Goal: Task Accomplishment & Management: Use online tool/utility

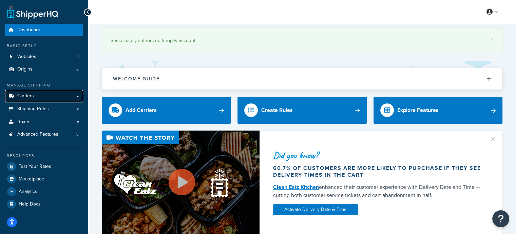
click at [34, 99] on link "Carriers" at bounding box center [44, 96] width 78 height 13
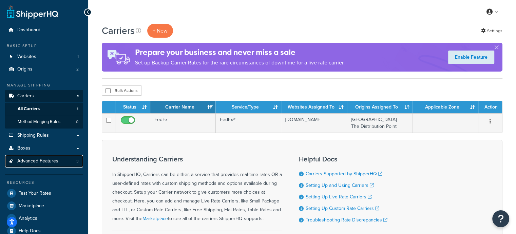
click at [31, 161] on span "Advanced Features" at bounding box center [37, 161] width 41 height 6
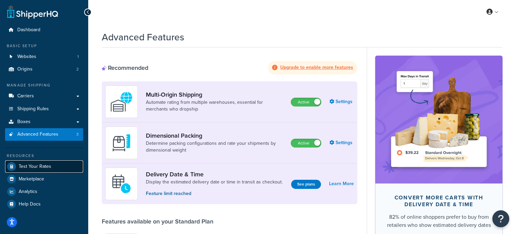
click at [41, 164] on span "Test Your Rates" at bounding box center [35, 167] width 33 height 6
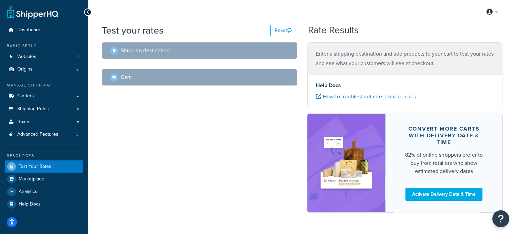
select select "[GEOGRAPHIC_DATA]"
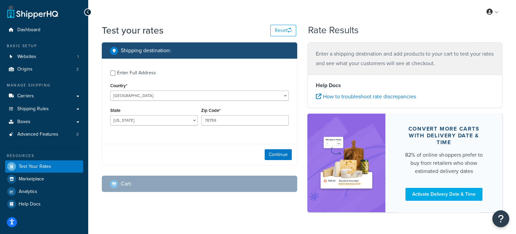
click at [114, 75] on div "Enter Full Address" at bounding box center [199, 72] width 178 height 11
click at [113, 72] on input "Enter Full Address" at bounding box center [112, 73] width 5 height 5
checkbox input "true"
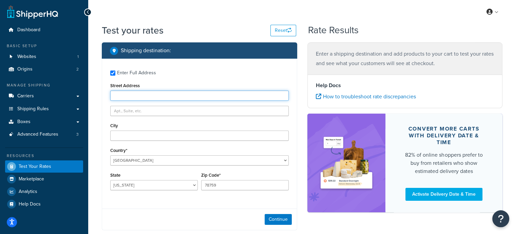
click at [144, 97] on input "Street Address" at bounding box center [199, 96] width 178 height 10
click at [188, 86] on div "Street Address" at bounding box center [199, 91] width 178 height 20
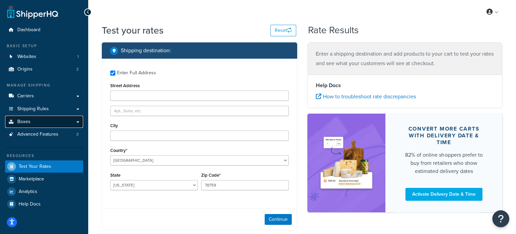
click at [58, 123] on link "Boxes" at bounding box center [44, 122] width 78 height 13
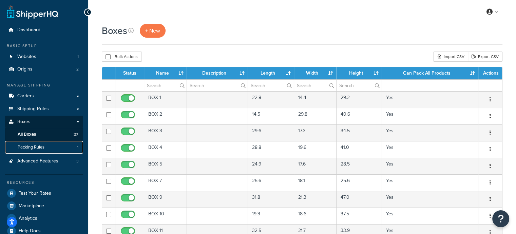
click at [42, 148] on span "Packing Rules" at bounding box center [31, 148] width 27 height 6
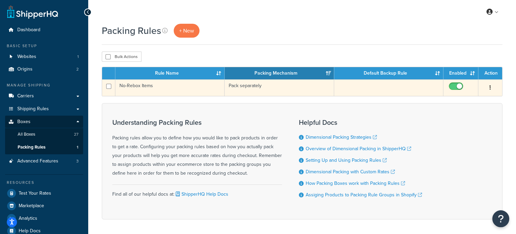
click at [267, 88] on td "Pack separately" at bounding box center [279, 87] width 109 height 17
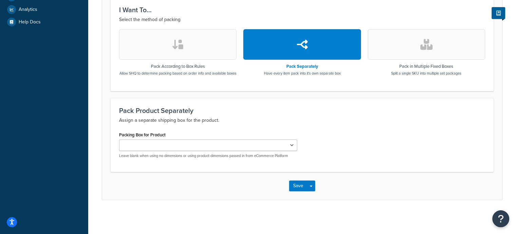
scroll to position [214, 0]
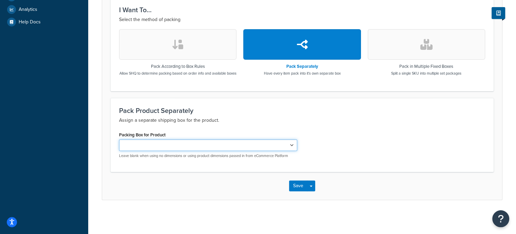
click at [251, 149] on select "Packing Box for Product" at bounding box center [208, 145] width 178 height 12
click at [264, 146] on select "Packing Box for Product" at bounding box center [208, 145] width 178 height 12
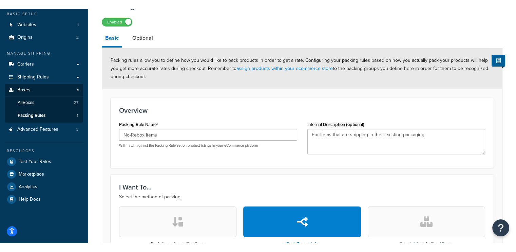
scroll to position [0, 0]
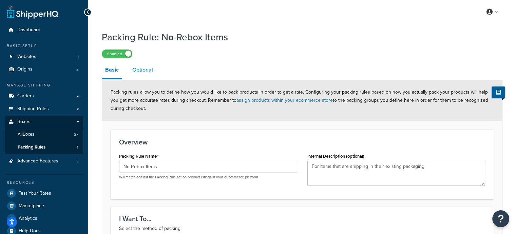
click at [142, 71] on link "Optional" at bounding box center [142, 70] width 27 height 16
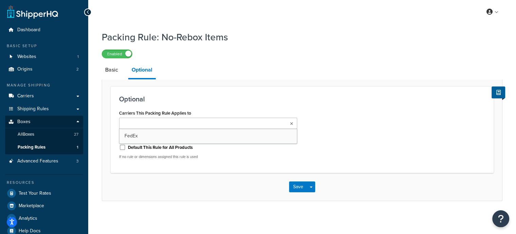
click at [196, 120] on ul at bounding box center [208, 123] width 178 height 11
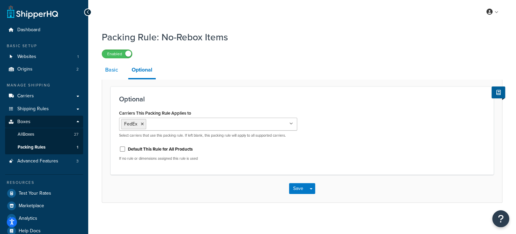
click at [113, 69] on link "Basic" at bounding box center [112, 70] width 20 height 16
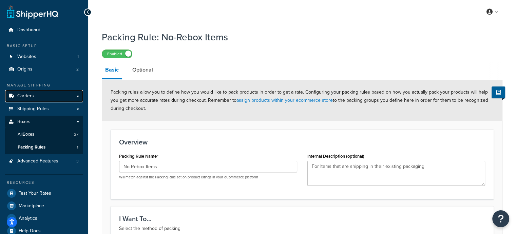
click at [57, 94] on link "Carriers" at bounding box center [44, 96] width 78 height 13
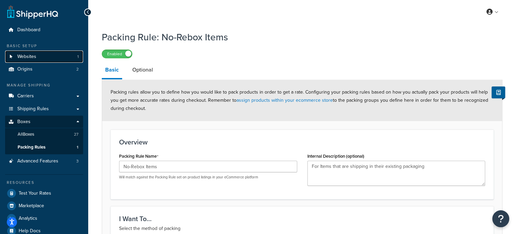
click at [37, 58] on link "Websites 1" at bounding box center [44, 57] width 78 height 13
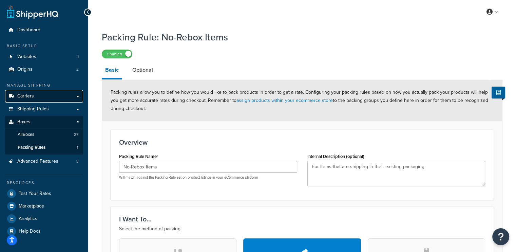
click at [33, 98] on span "Carriers" at bounding box center [25, 96] width 17 height 6
click at [54, 96] on link "Carriers" at bounding box center [44, 96] width 78 height 13
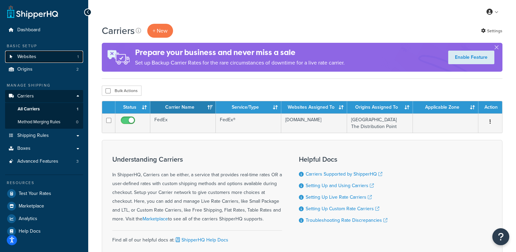
click at [34, 57] on span "Websites" at bounding box center [26, 57] width 19 height 6
